Goal: Contribute content

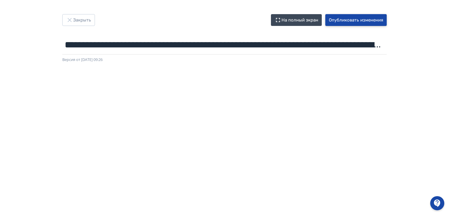
click at [359, 20] on button "Опубликовать изменения" at bounding box center [356, 20] width 61 height 12
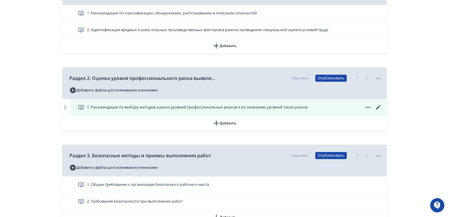
scroll to position [88, 0]
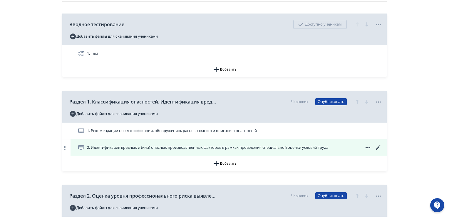
click at [374, 146] on span at bounding box center [368, 147] width 28 height 7
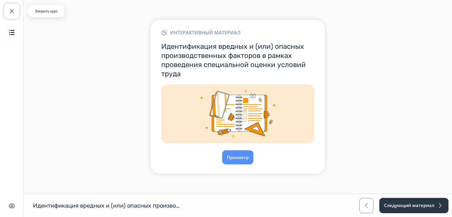
click at [16, 11] on button "Закрыть курс" at bounding box center [11, 11] width 15 height 15
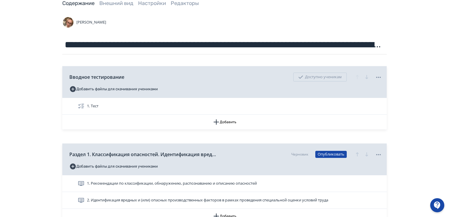
scroll to position [118, 0]
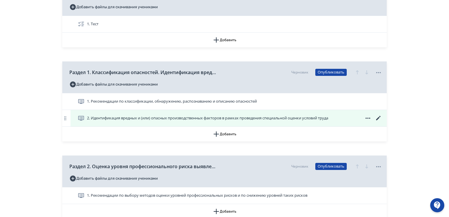
click at [380, 118] on icon at bounding box center [378, 118] width 7 height 7
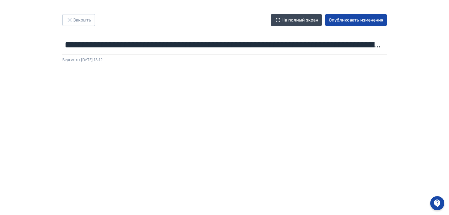
drag, startPoint x: 437, startPoint y: 86, endPoint x: 444, endPoint y: 176, distance: 90.9
click at [436, 214] on html "**********" at bounding box center [224, 107] width 449 height 215
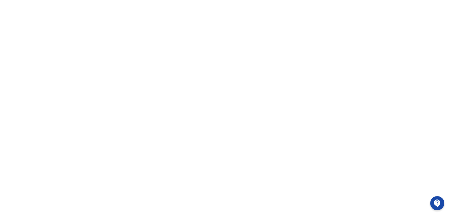
scroll to position [124, 0]
